Goal: Find specific page/section: Find specific page/section

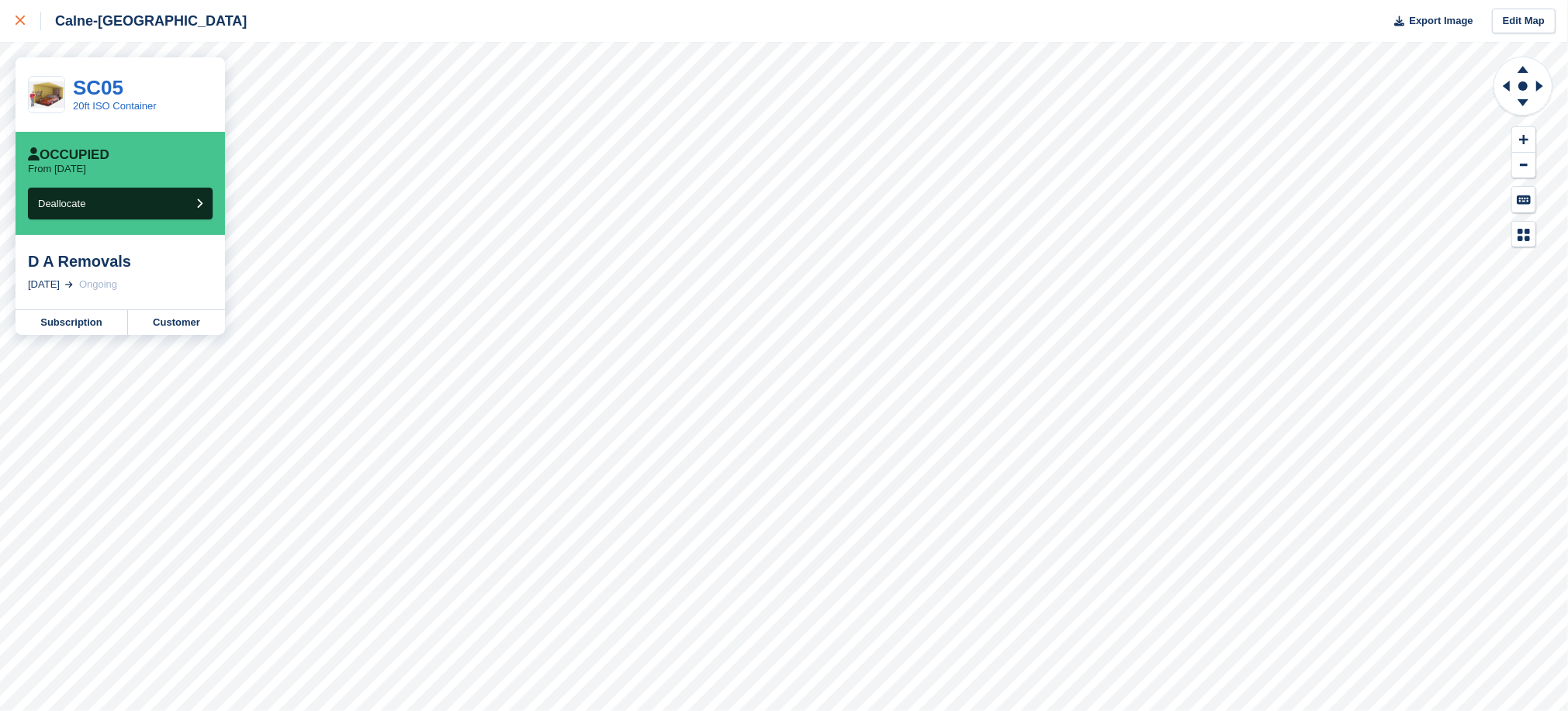
click at [16, 18] on icon at bounding box center [20, 20] width 10 height 10
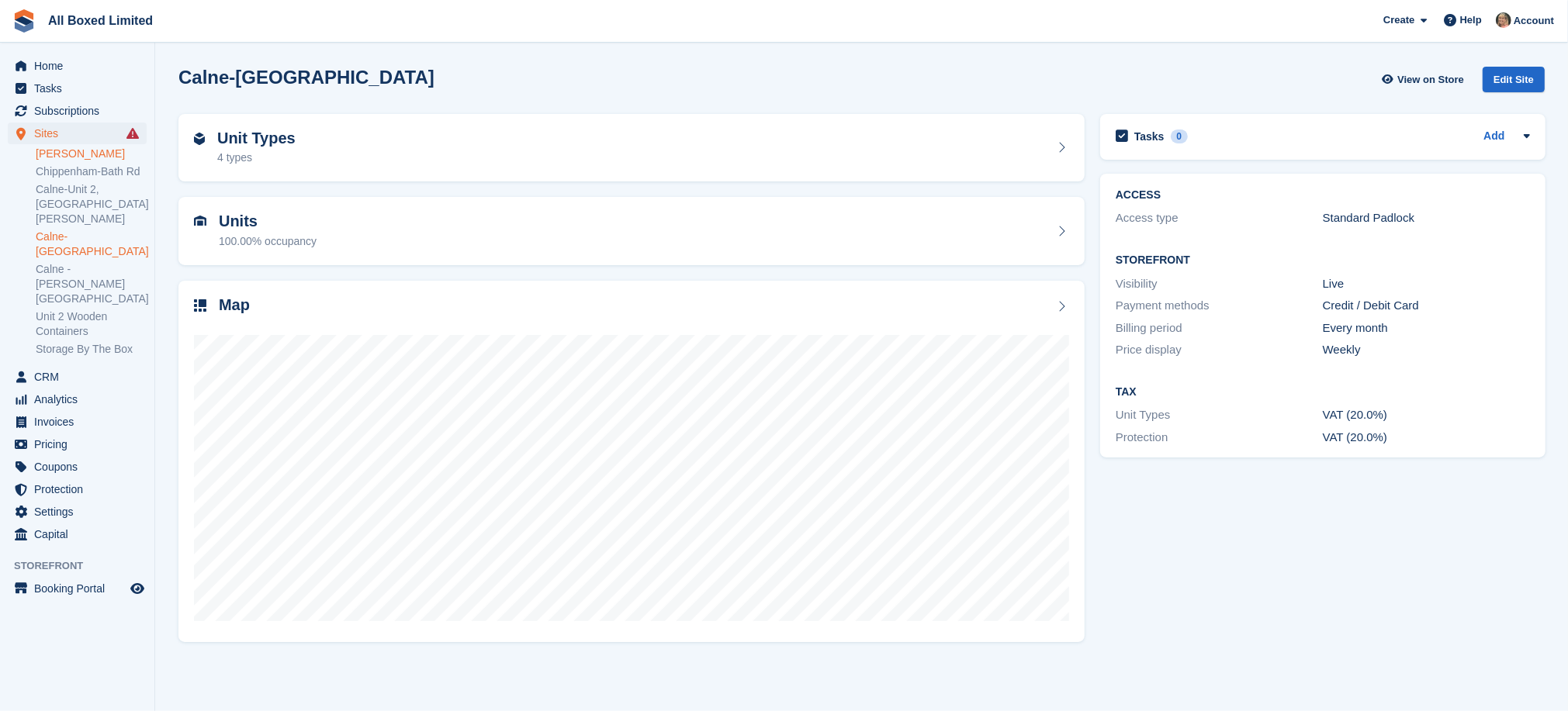
click at [49, 154] on link "[PERSON_NAME]" at bounding box center [92, 153] width 111 height 15
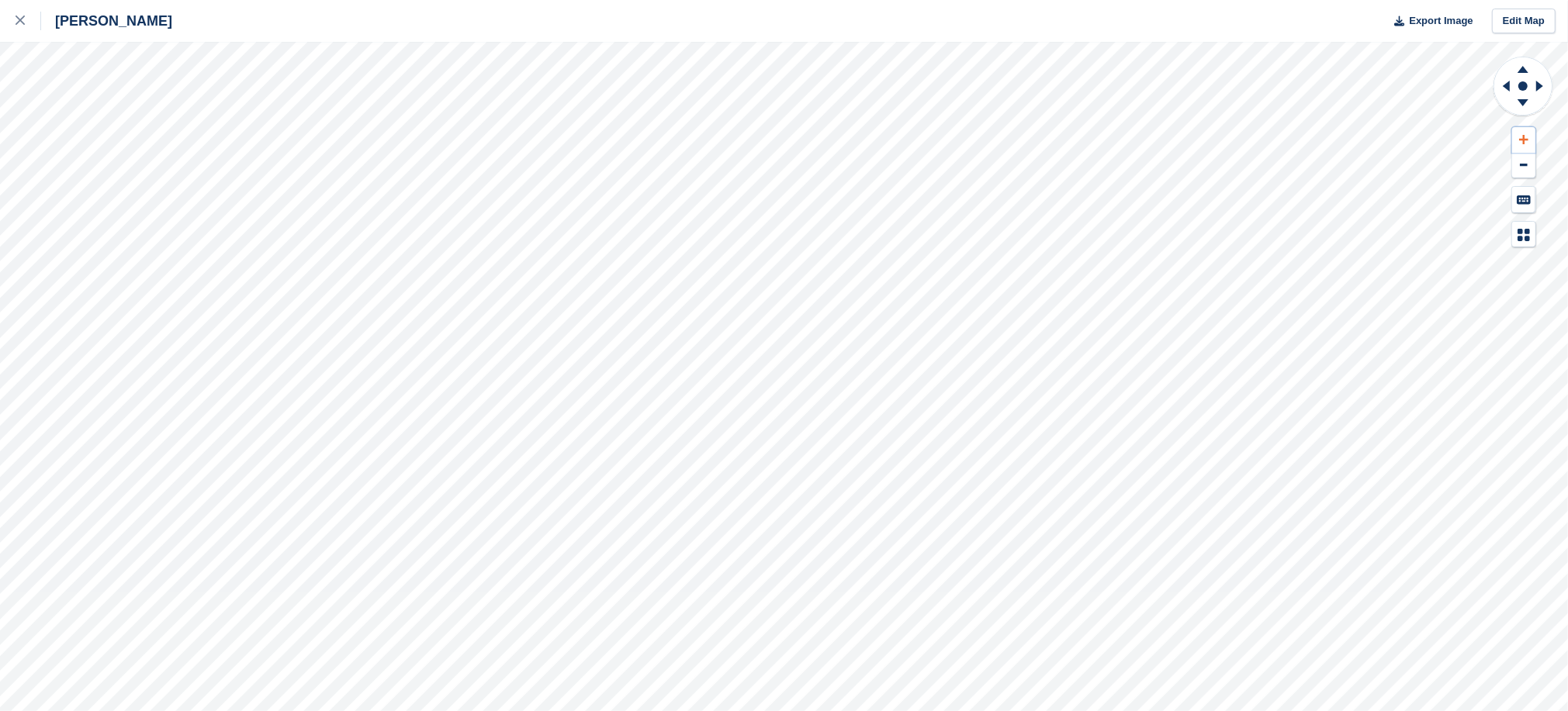
click at [1523, 140] on icon at bounding box center [1524, 139] width 10 height 10
click at [1508, 88] on icon at bounding box center [1507, 86] width 7 height 11
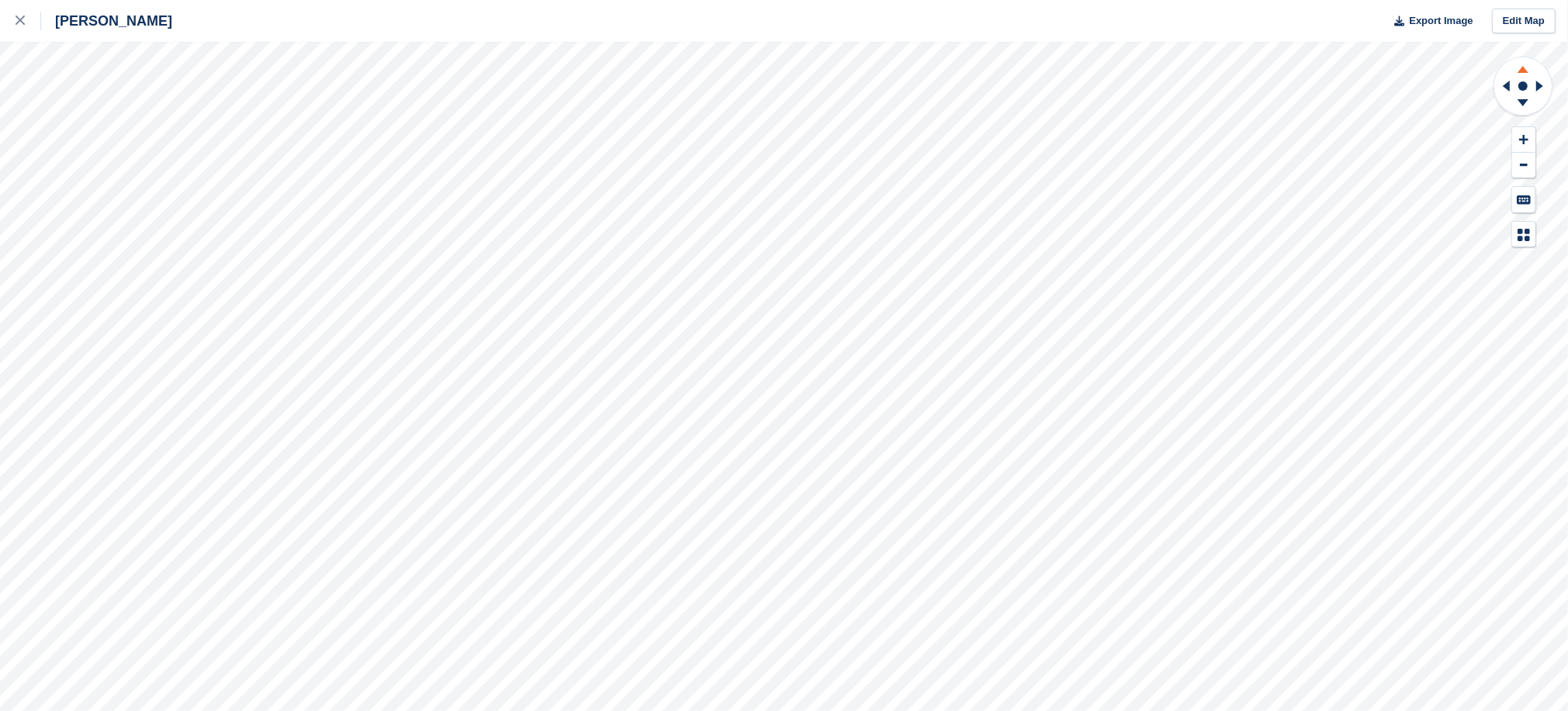
click at [1523, 66] on icon at bounding box center [1523, 67] width 40 height 20
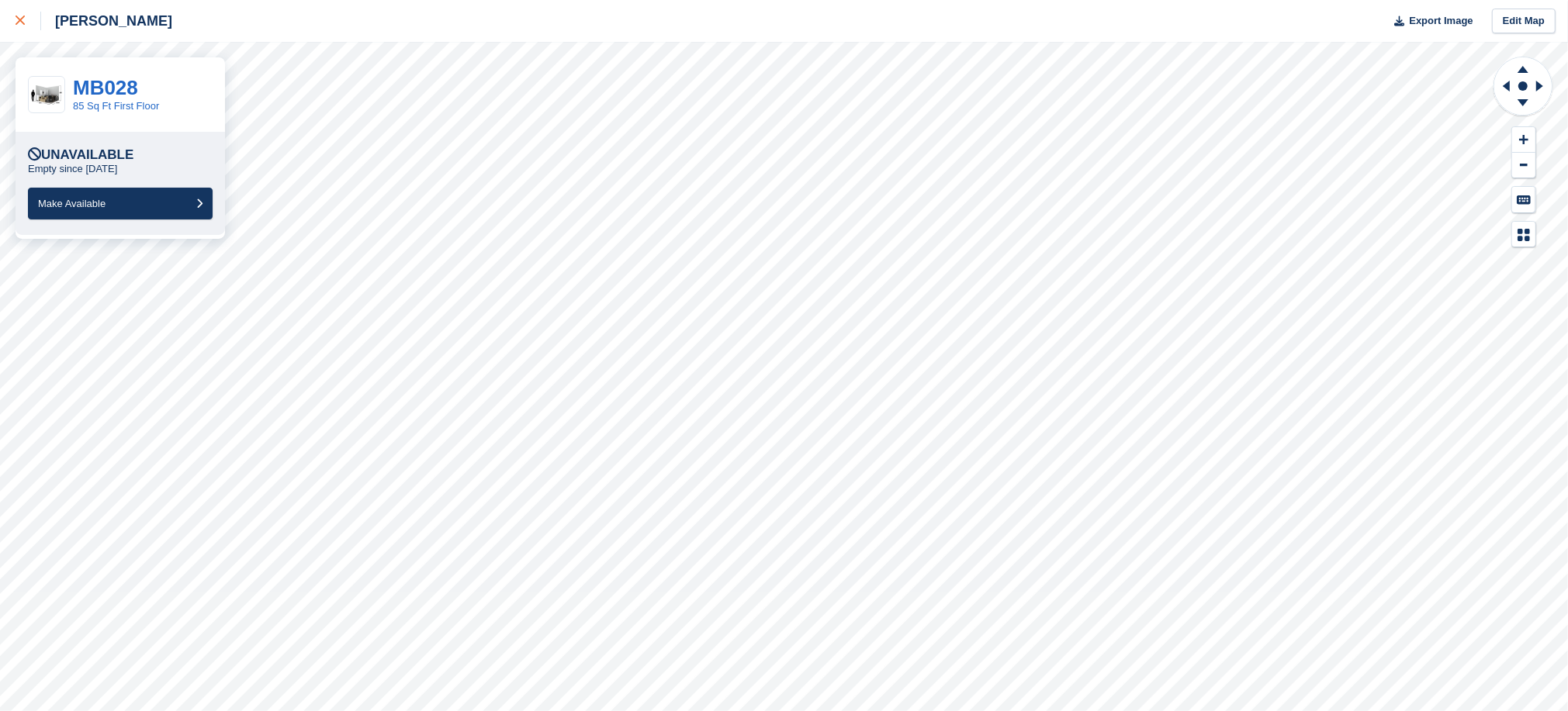
click at [18, 19] on icon at bounding box center [20, 20] width 10 height 10
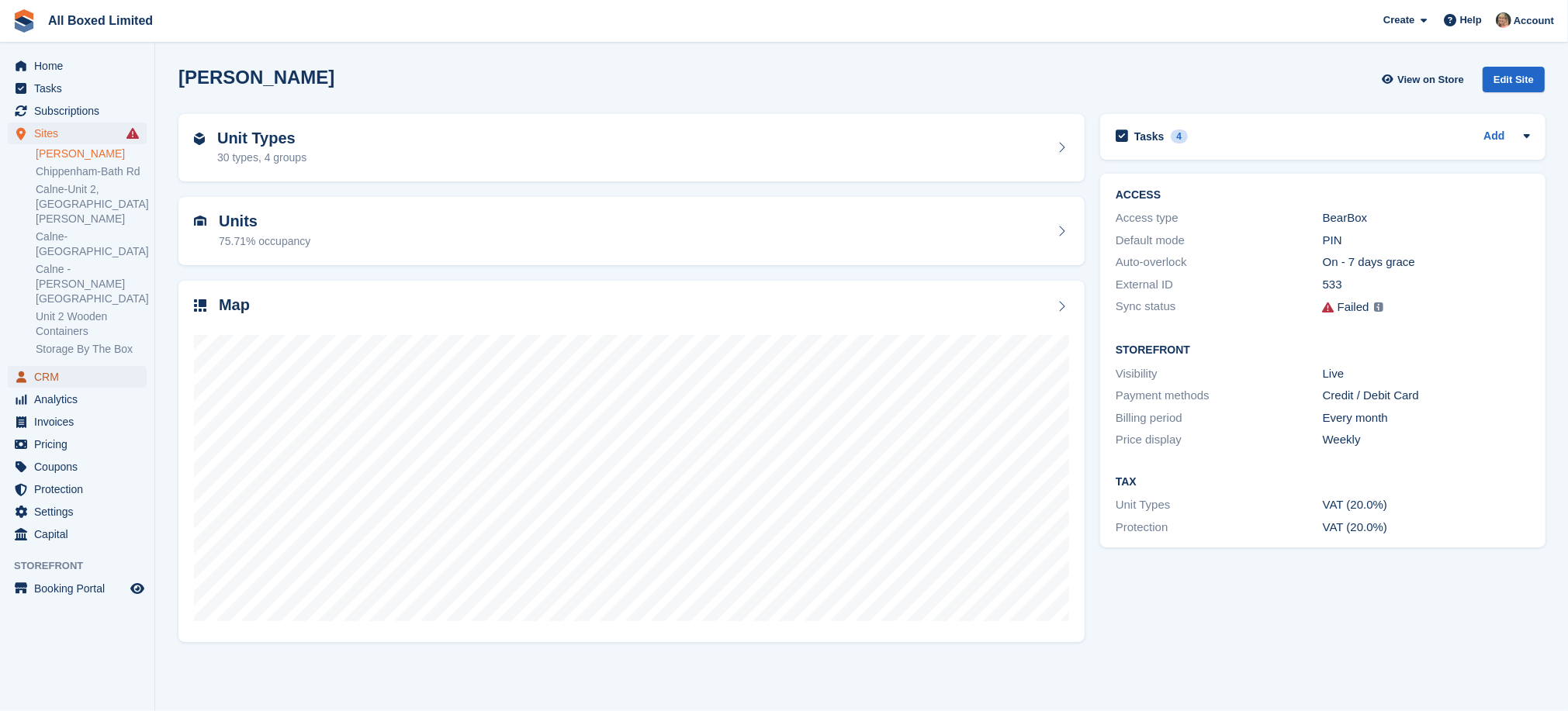
click at [55, 366] on span "CRM" at bounding box center [80, 376] width 93 height 21
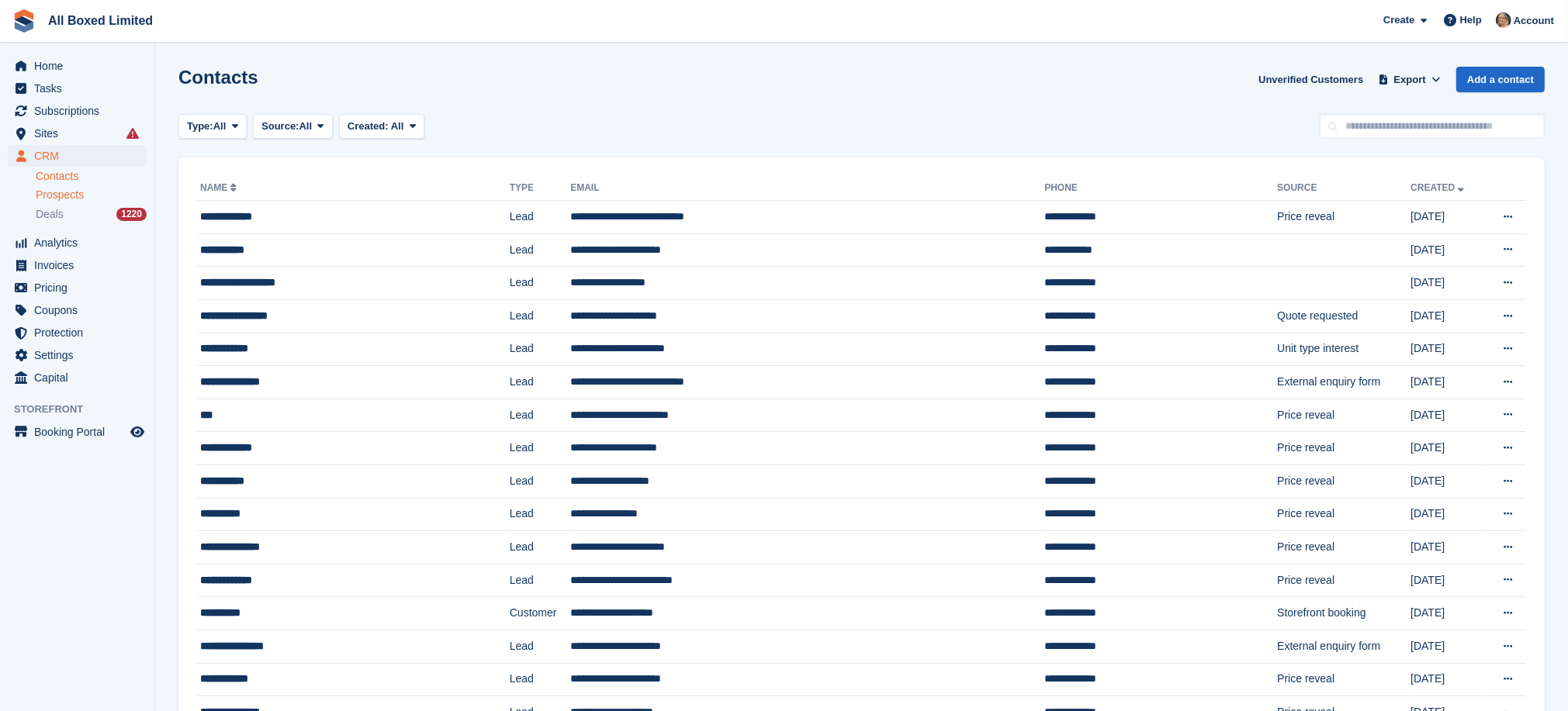
click at [53, 196] on span "Prospects" at bounding box center [60, 194] width 48 height 15
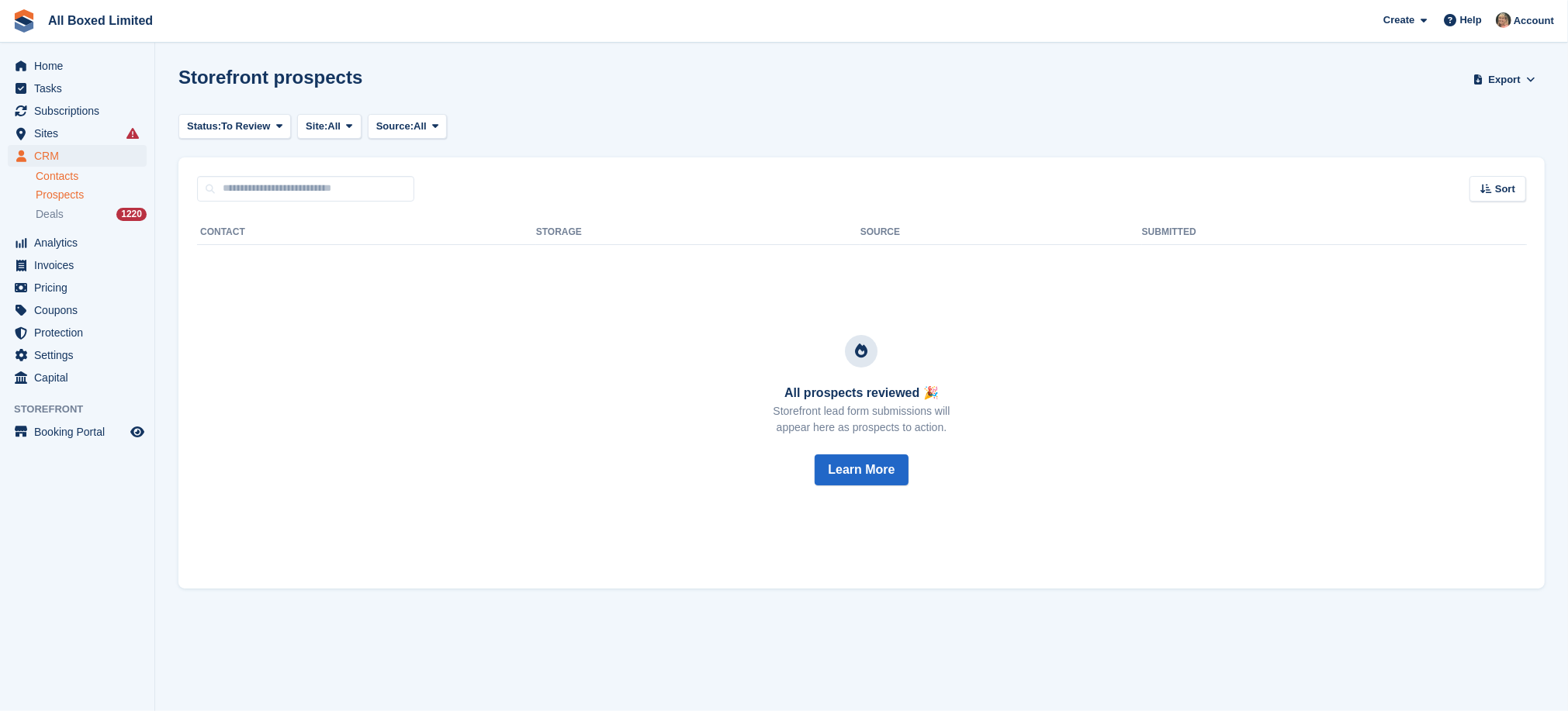
click at [47, 175] on link "Contacts" at bounding box center [92, 176] width 111 height 15
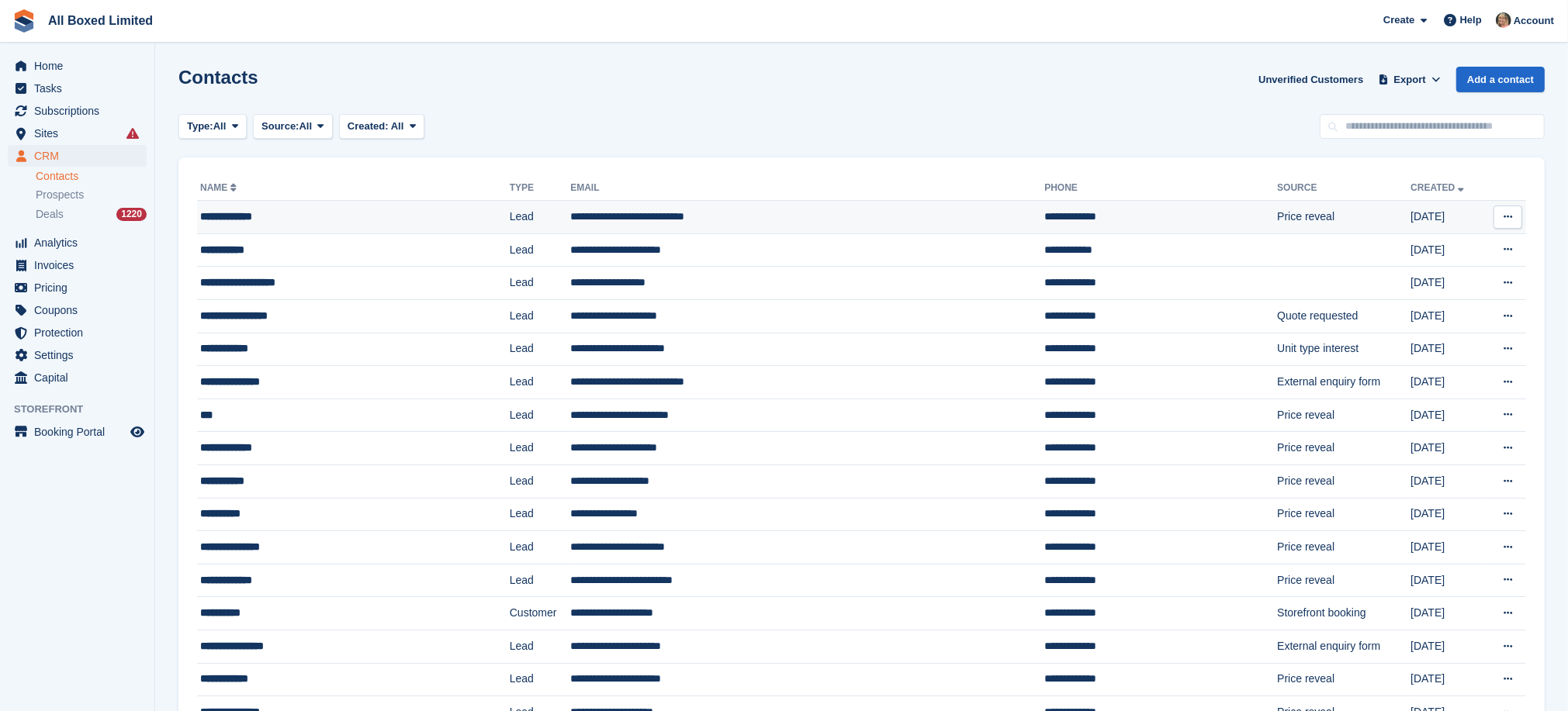
click at [623, 213] on td "**********" at bounding box center [808, 217] width 474 height 33
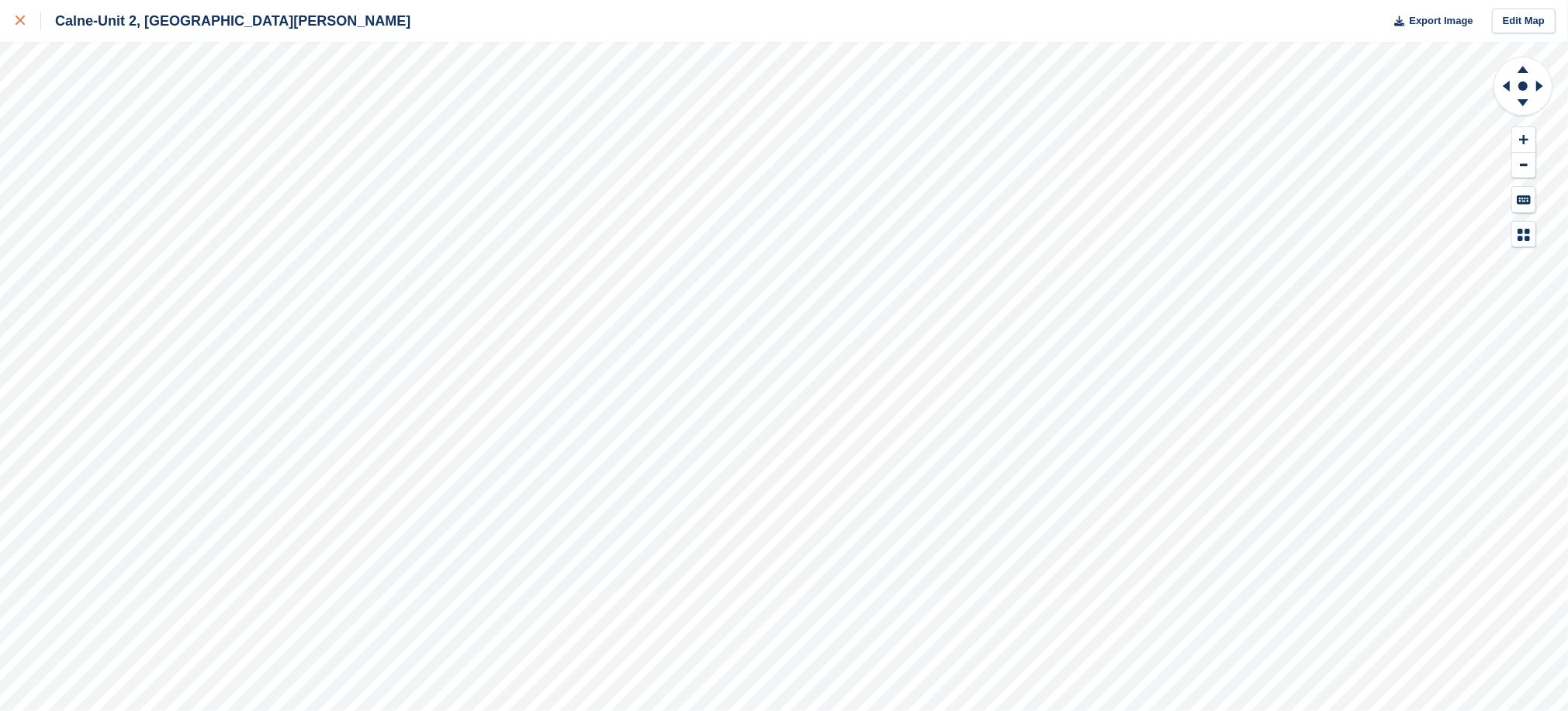
drag, startPoint x: 0, startPoint y: 0, endPoint x: 20, endPoint y: 20, distance: 28.3
click at [20, 20] on icon at bounding box center [20, 20] width 10 height 10
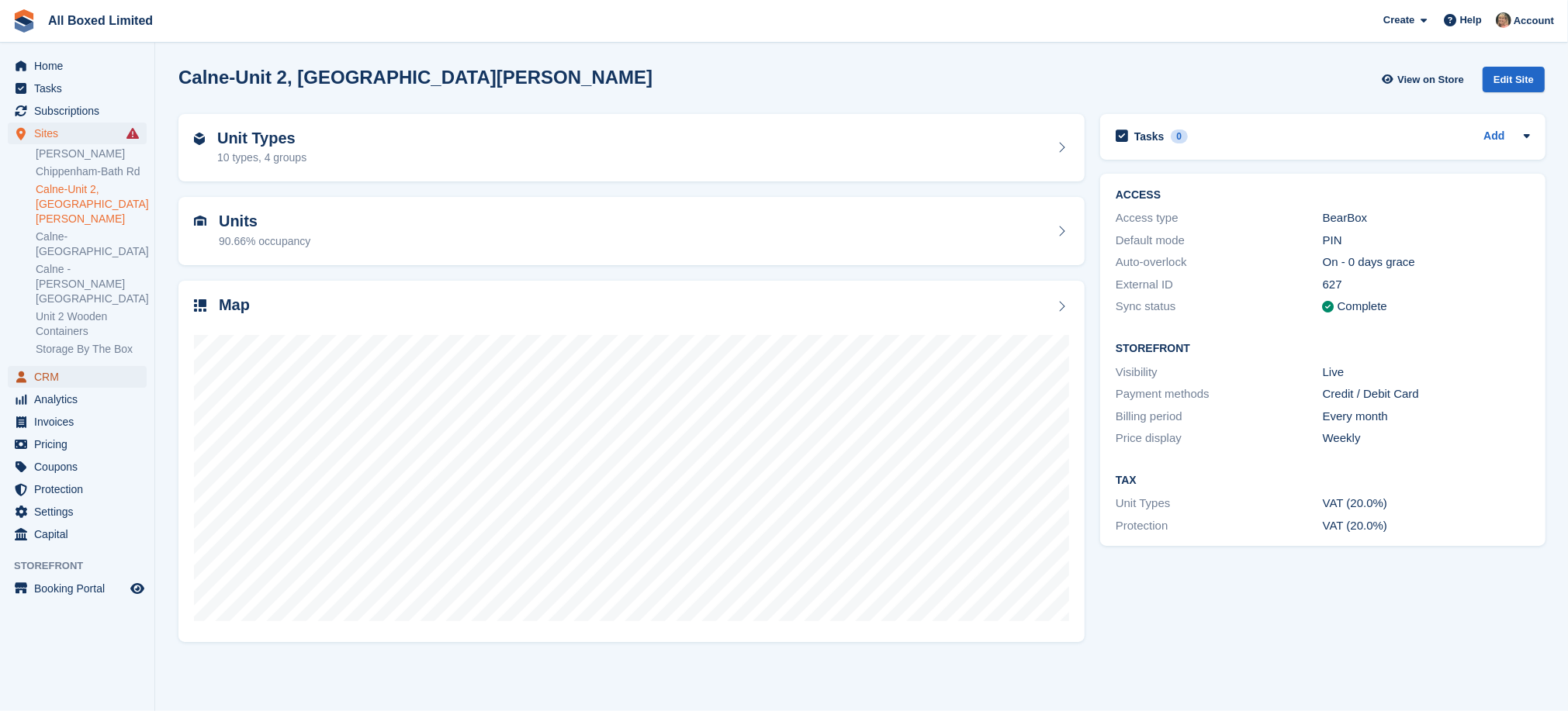
click at [51, 366] on span "CRM" at bounding box center [80, 376] width 93 height 21
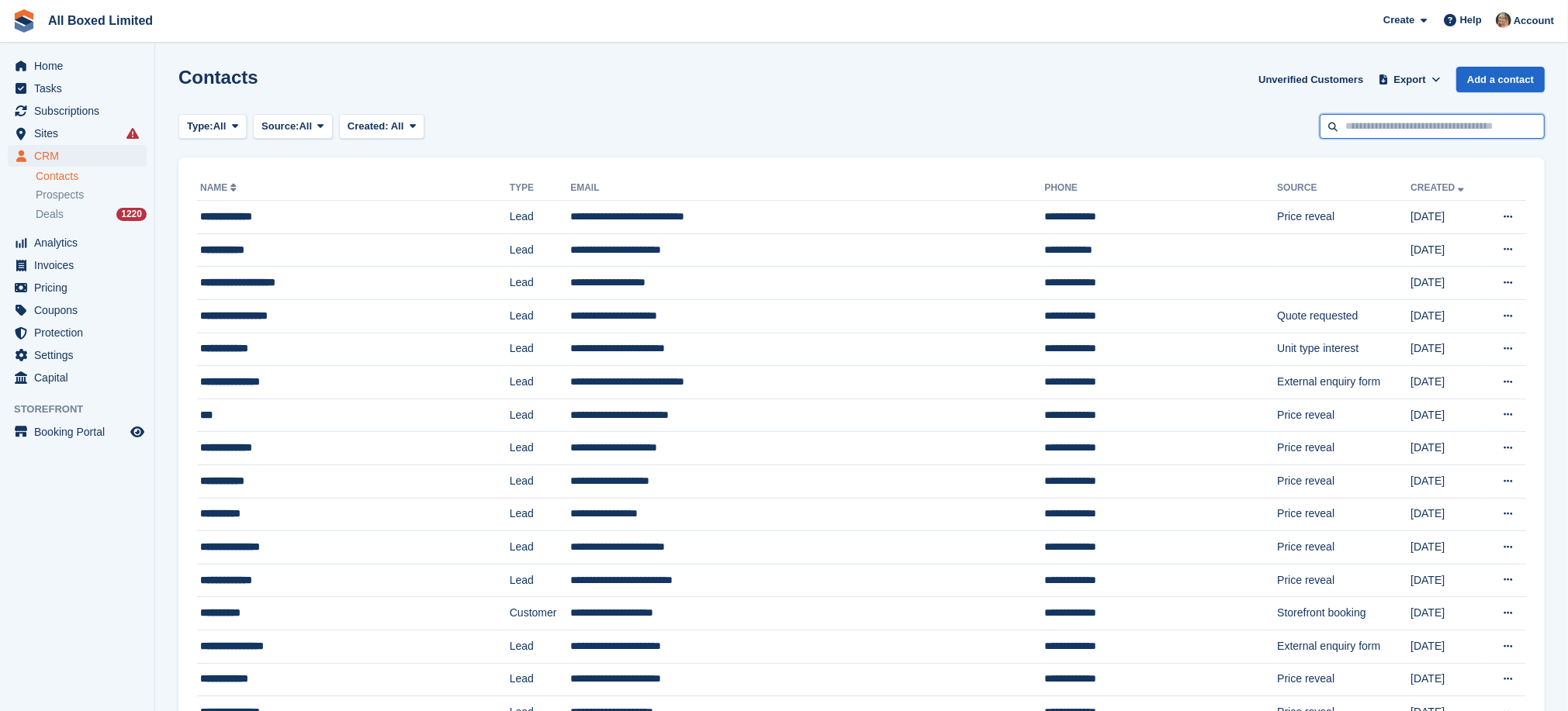
click at [1378, 129] on input "text" at bounding box center [1432, 127] width 225 height 25
type input "******"
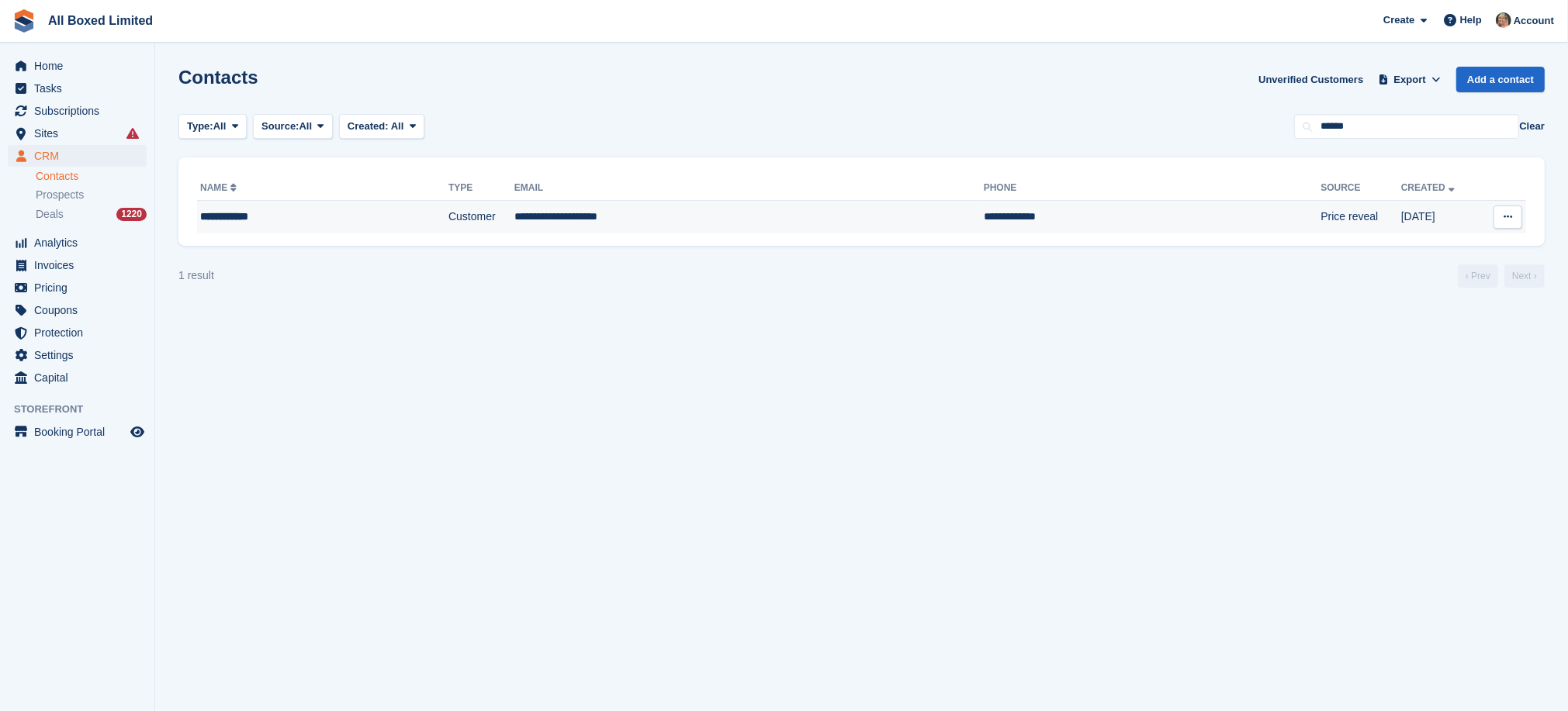
click at [544, 212] on td "**********" at bounding box center [748, 217] width 469 height 32
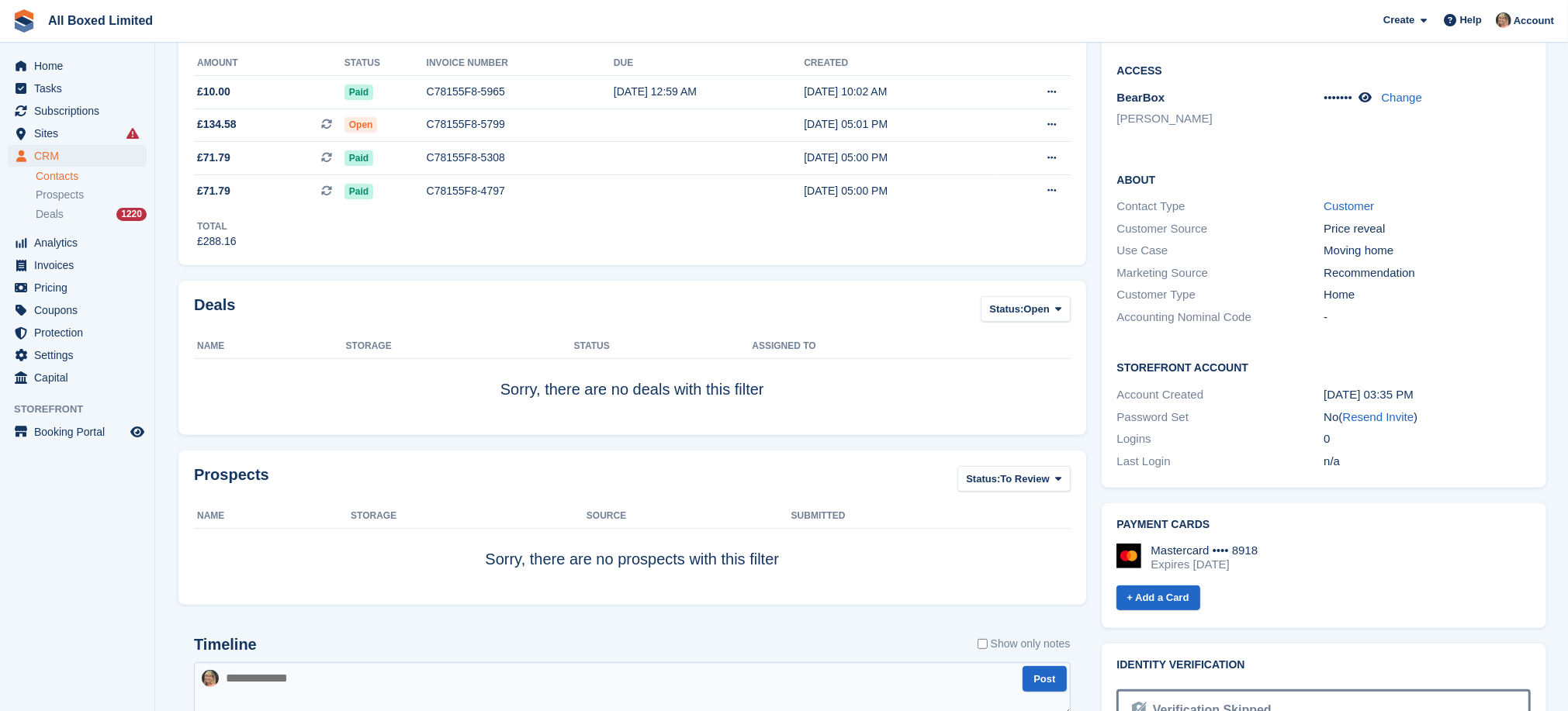
scroll to position [233, 0]
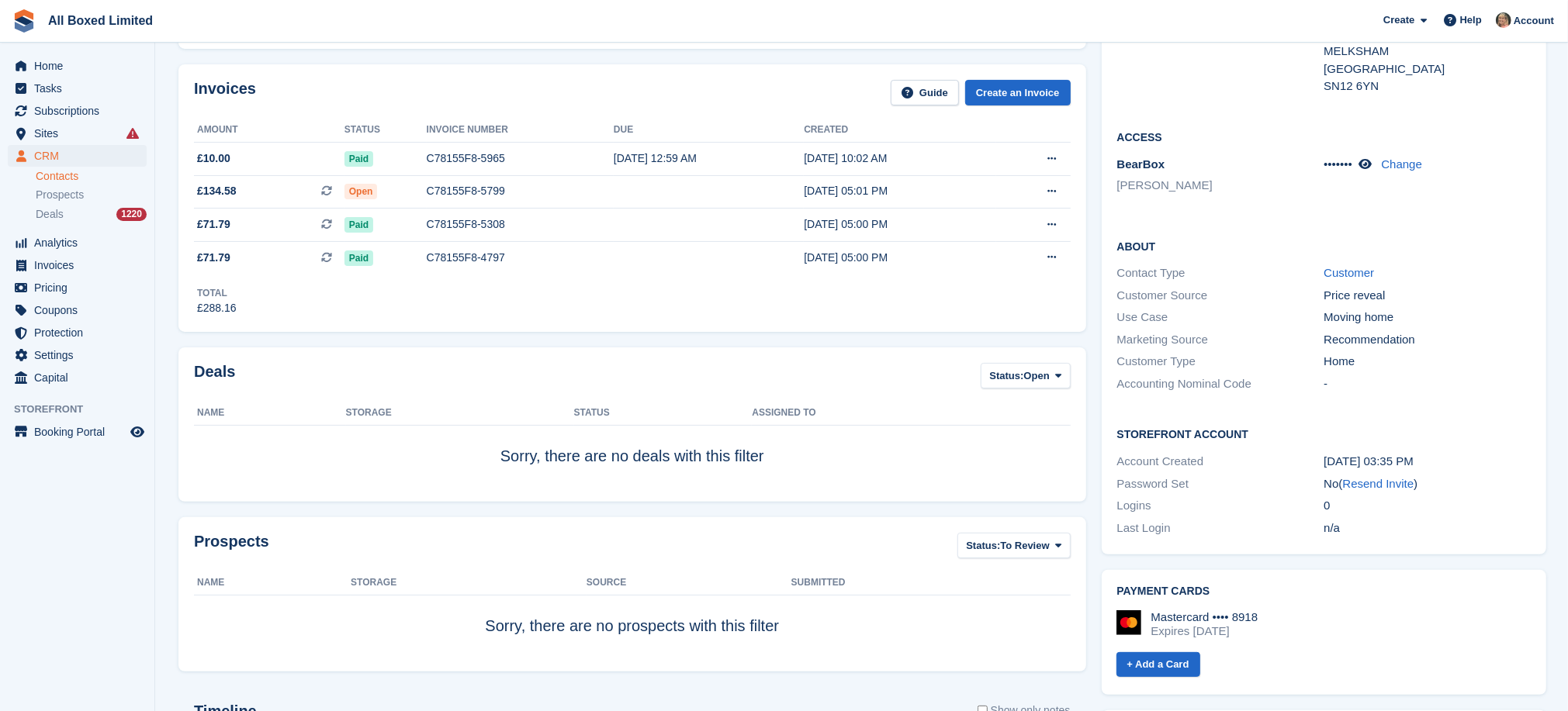
drag, startPoint x: 565, startPoint y: 681, endPoint x: 461, endPoint y: 396, distance: 303.4
click at [461, 396] on div "Deals Status: Open All Won Lost Open" at bounding box center [632, 380] width 877 height 35
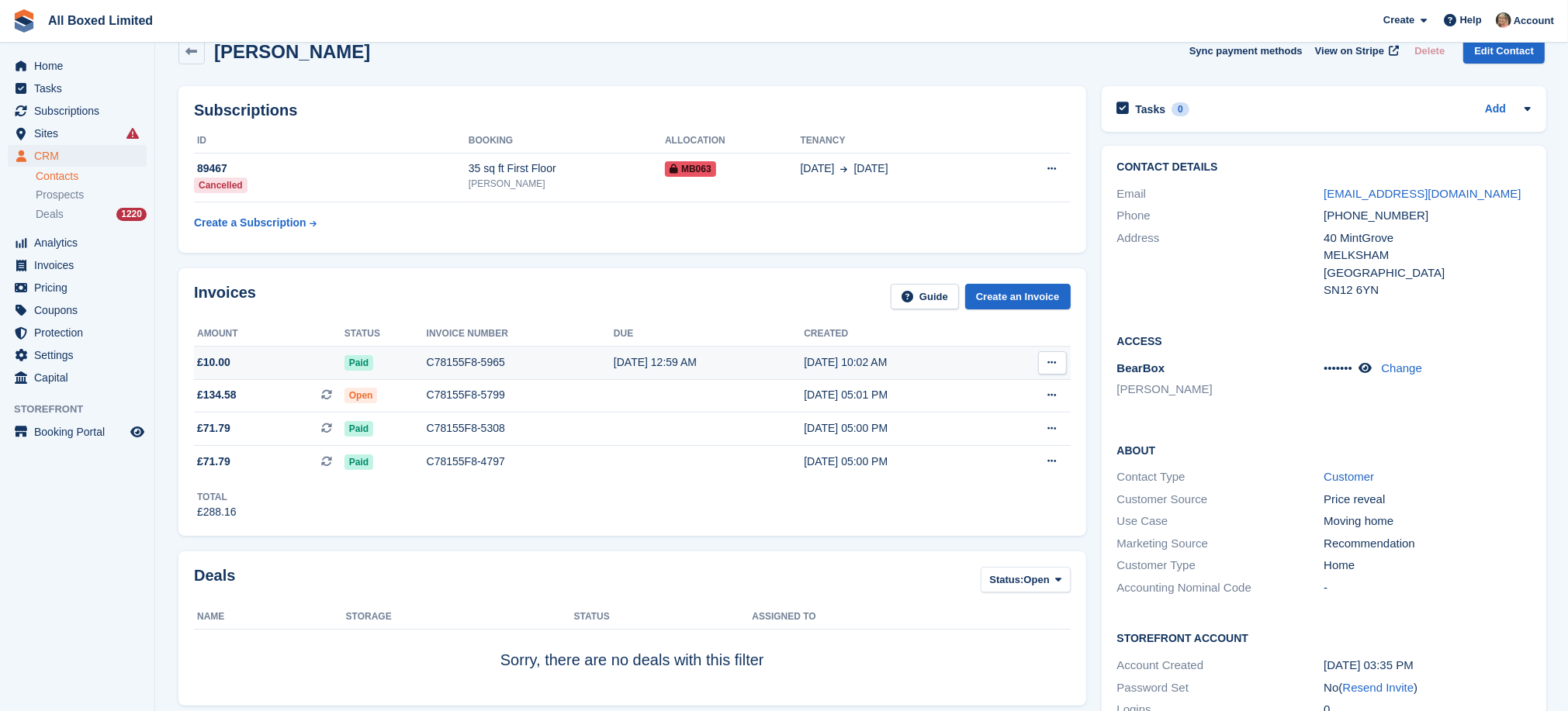
scroll to position [0, 0]
